Goal: Task Accomplishment & Management: Manage account settings

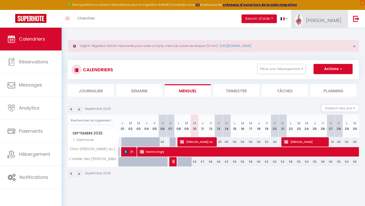
click at [323, 20] on link "[PERSON_NAME]" at bounding box center [319, 19] width 56 height 18
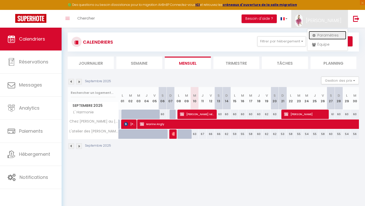
click at [319, 36] on link "Paramètres" at bounding box center [327, 35] width 37 height 9
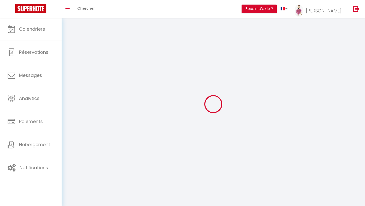
select select
type input "[PERSON_NAME]"
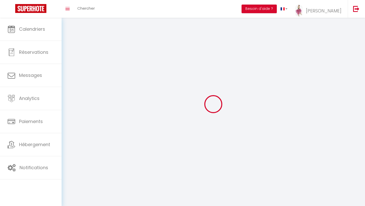
type input "LORAND"
type input "0784832304"
type input "[STREET_ADDRESS]"
type input "24000"
type input "PERIGUEUX"
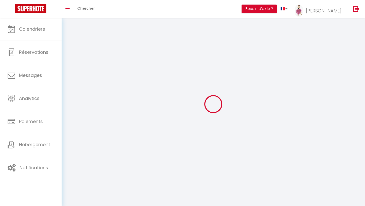
type input "EN0nCXOSfEmYlGCP55DZr0qpP"
type input "YlsjLjUTwIcoOWLeJgKFdaOdr"
select select "28"
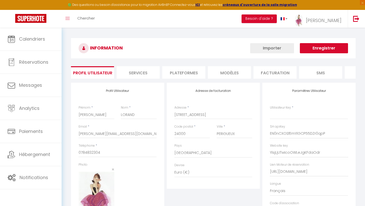
select select "fr"
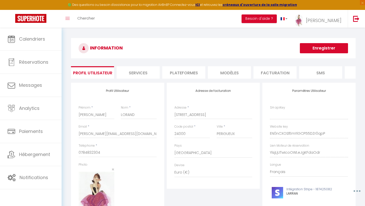
type input "EN0nCXOSfEmYlGCP55DZr0qpP"
type input "YlsjLjUTwIcoOWLeJgKFdaOdr"
type input "[URL][DOMAIN_NAME]"
click at [187, 76] on li "Plateformes" at bounding box center [183, 72] width 43 height 12
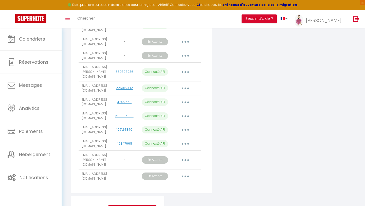
scroll to position [754, 0]
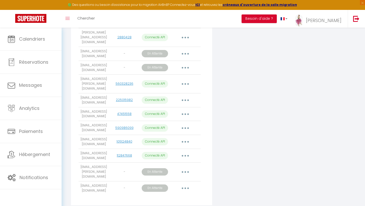
click at [184, 187] on icon "button" at bounding box center [185, 188] width 2 height 2
click at [175, 195] on link "Obtenir le lien de connexion" at bounding box center [162, 199] width 57 height 9
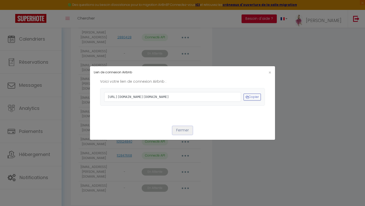
click at [178, 135] on button "Fermer" at bounding box center [182, 130] width 20 height 9
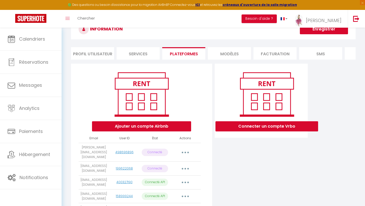
scroll to position [0, 0]
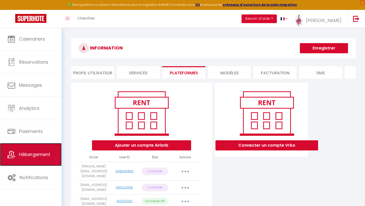
click at [37, 153] on span "Hébergement" at bounding box center [34, 154] width 31 height 6
